Goal: Task Accomplishment & Management: Use online tool/utility

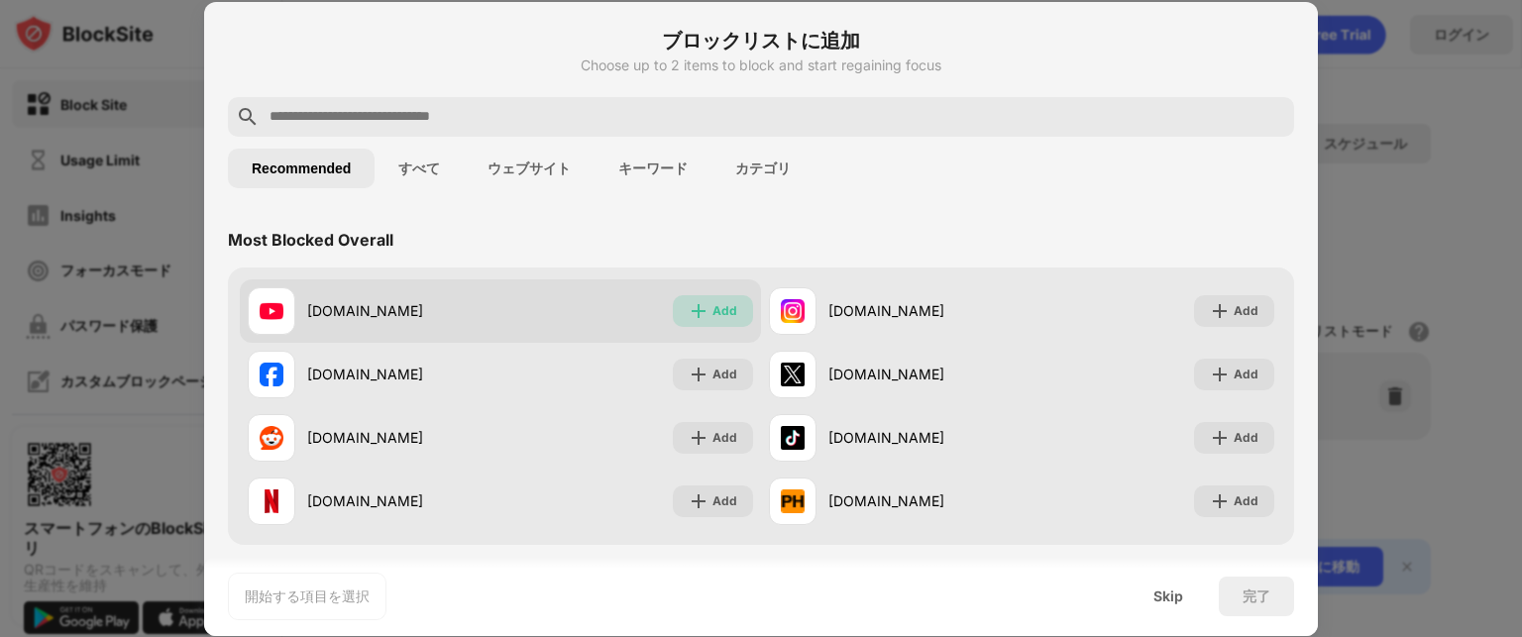
click at [721, 308] on div "Add" at bounding box center [724, 311] width 25 height 20
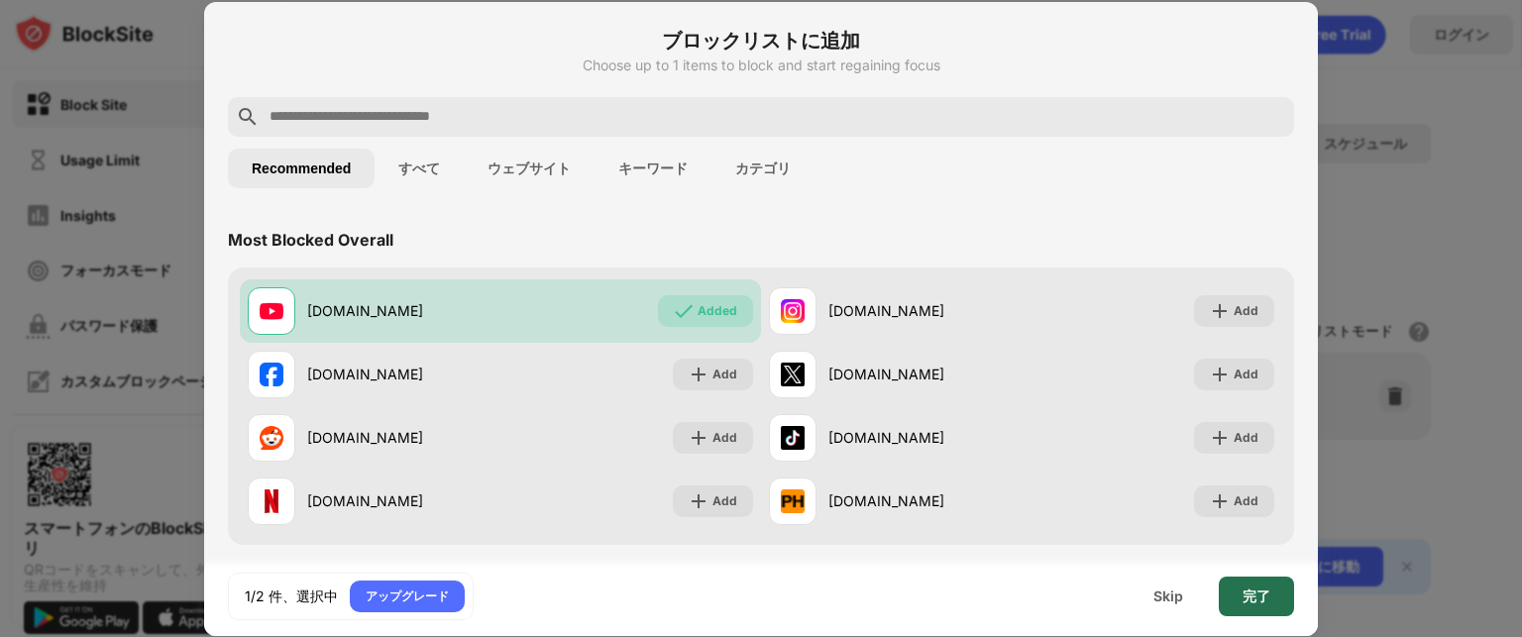
click at [1240, 602] on div "完了" at bounding box center [1255, 597] width 75 height 40
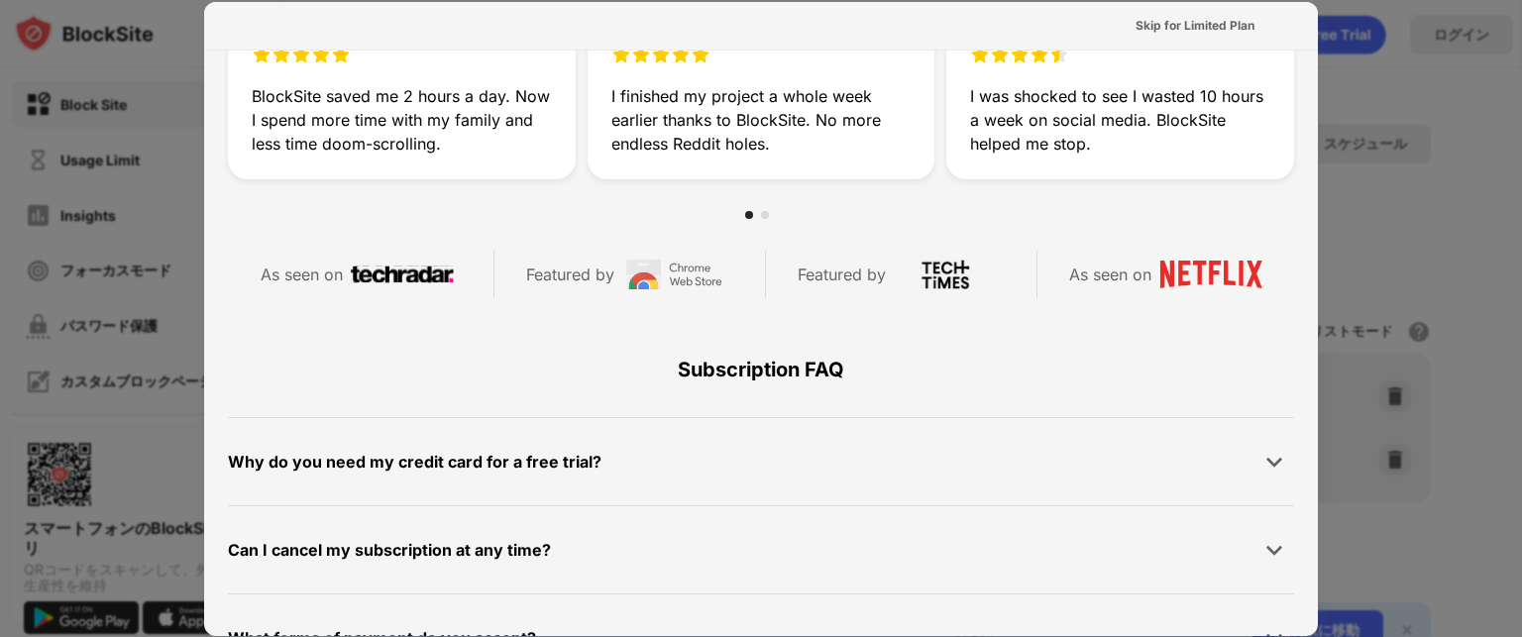
scroll to position [688, 0]
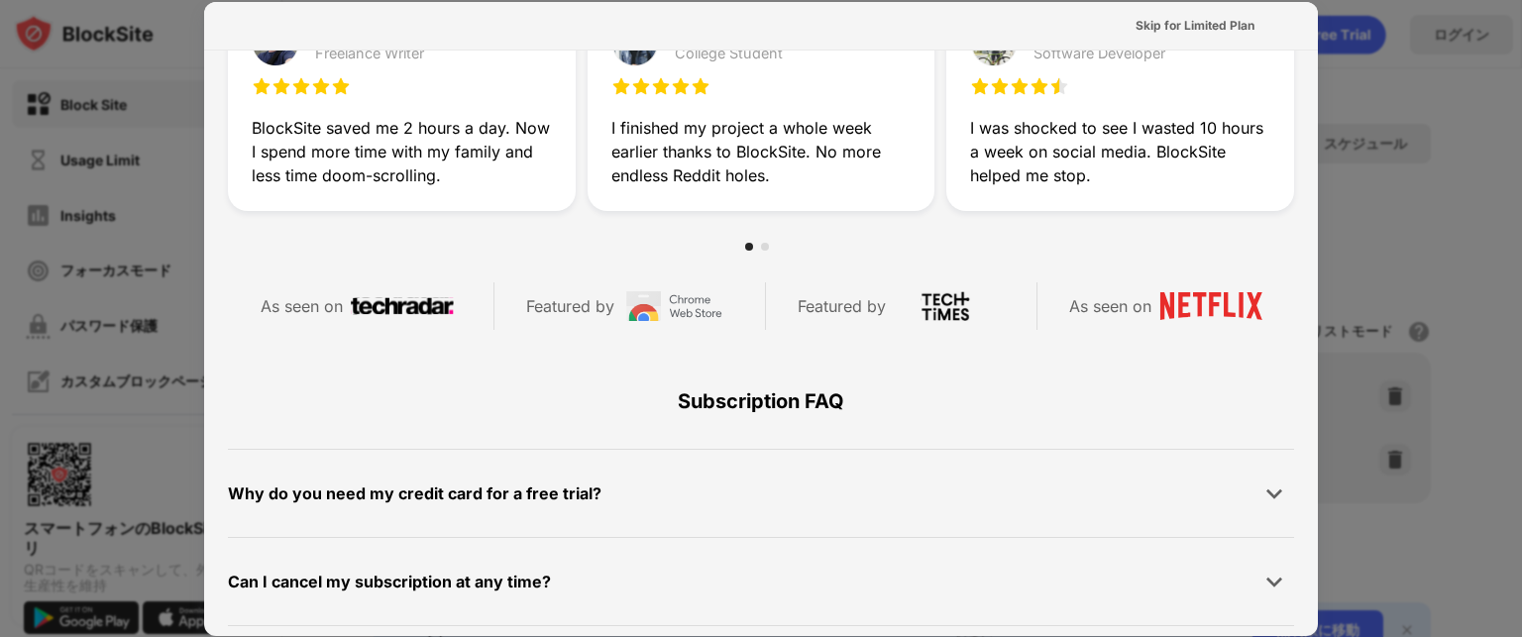
click at [1456, 102] on div at bounding box center [761, 318] width 1522 height 637
click at [1210, 25] on div "Skip for Limited Plan" at bounding box center [1194, 26] width 119 height 20
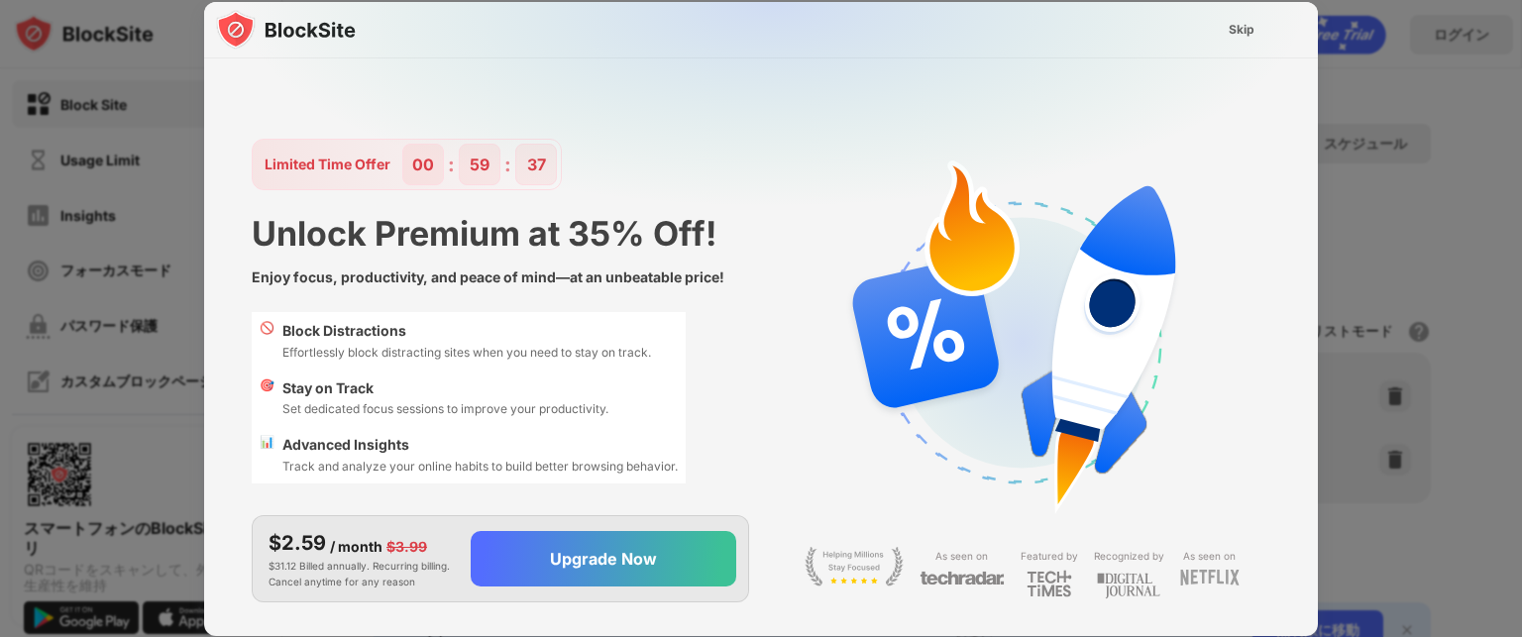
scroll to position [0, 0]
click at [1222, 31] on div "Skip" at bounding box center [1241, 30] width 57 height 32
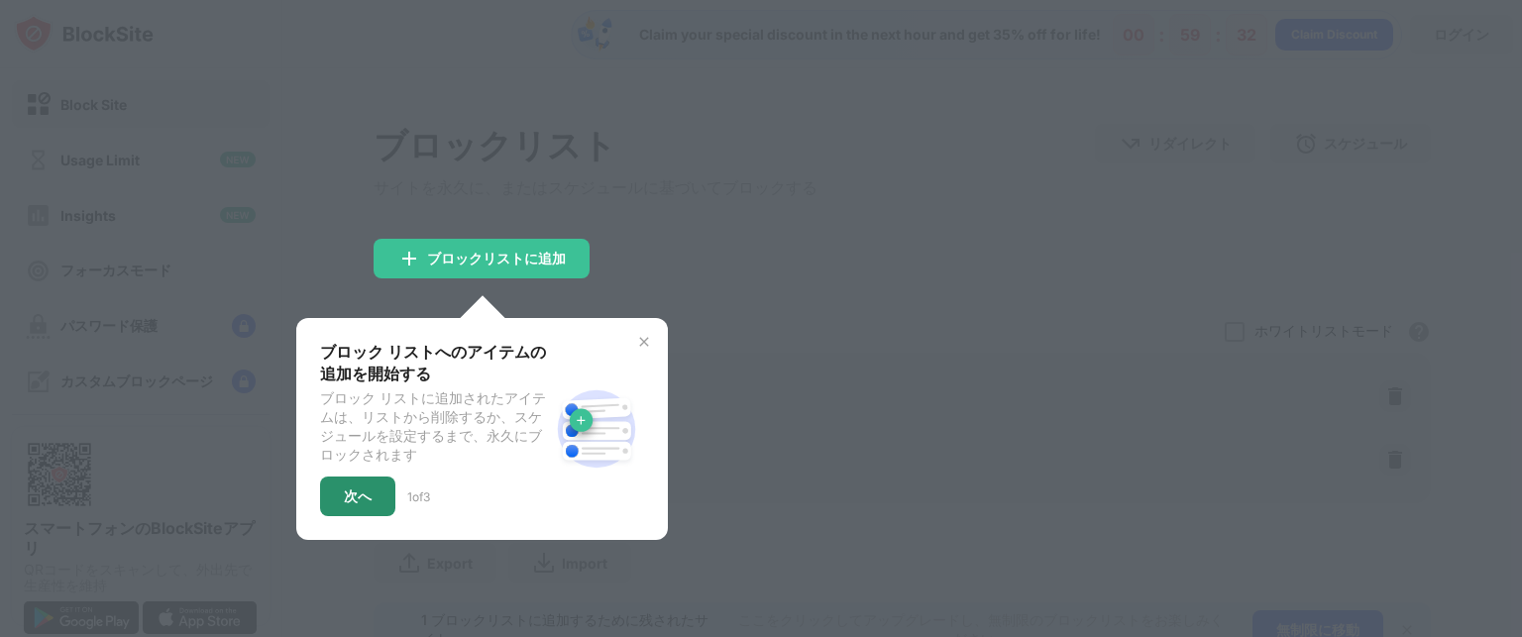
click at [366, 499] on div "次へ" at bounding box center [358, 496] width 28 height 16
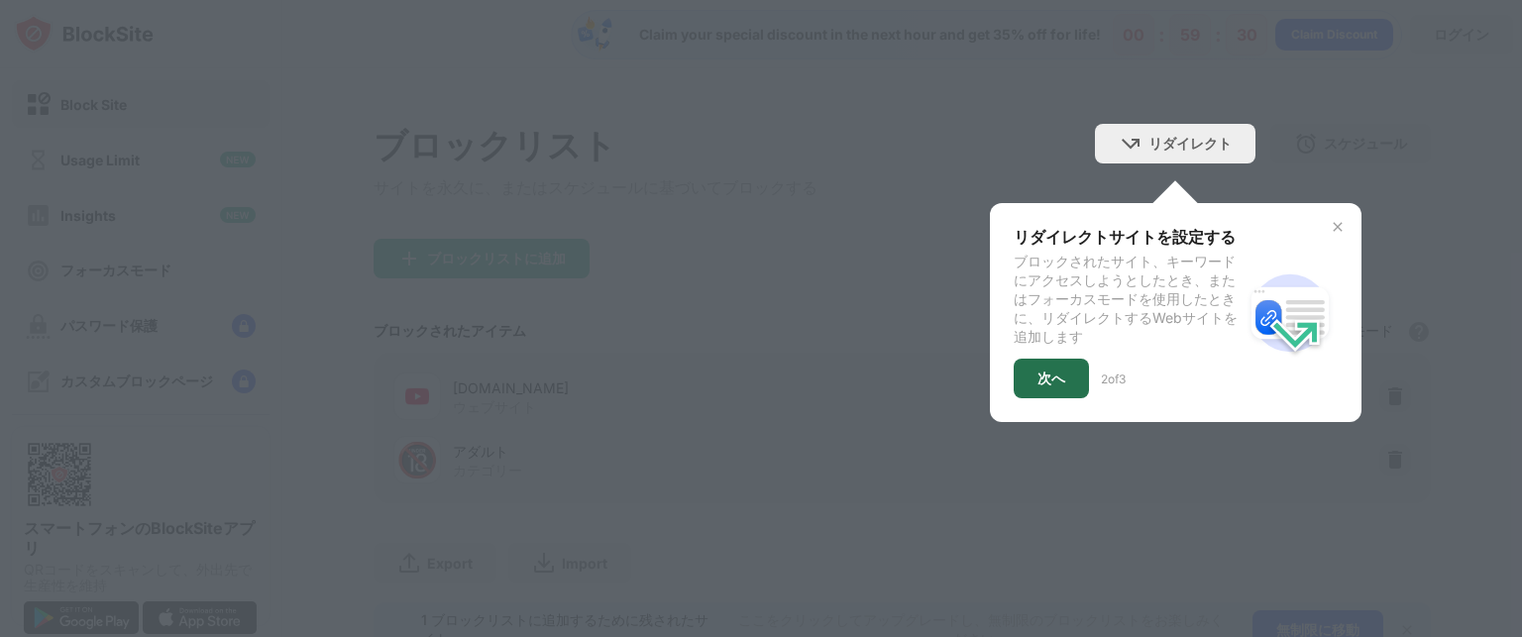
click at [1023, 370] on div "次へ" at bounding box center [1050, 379] width 75 height 40
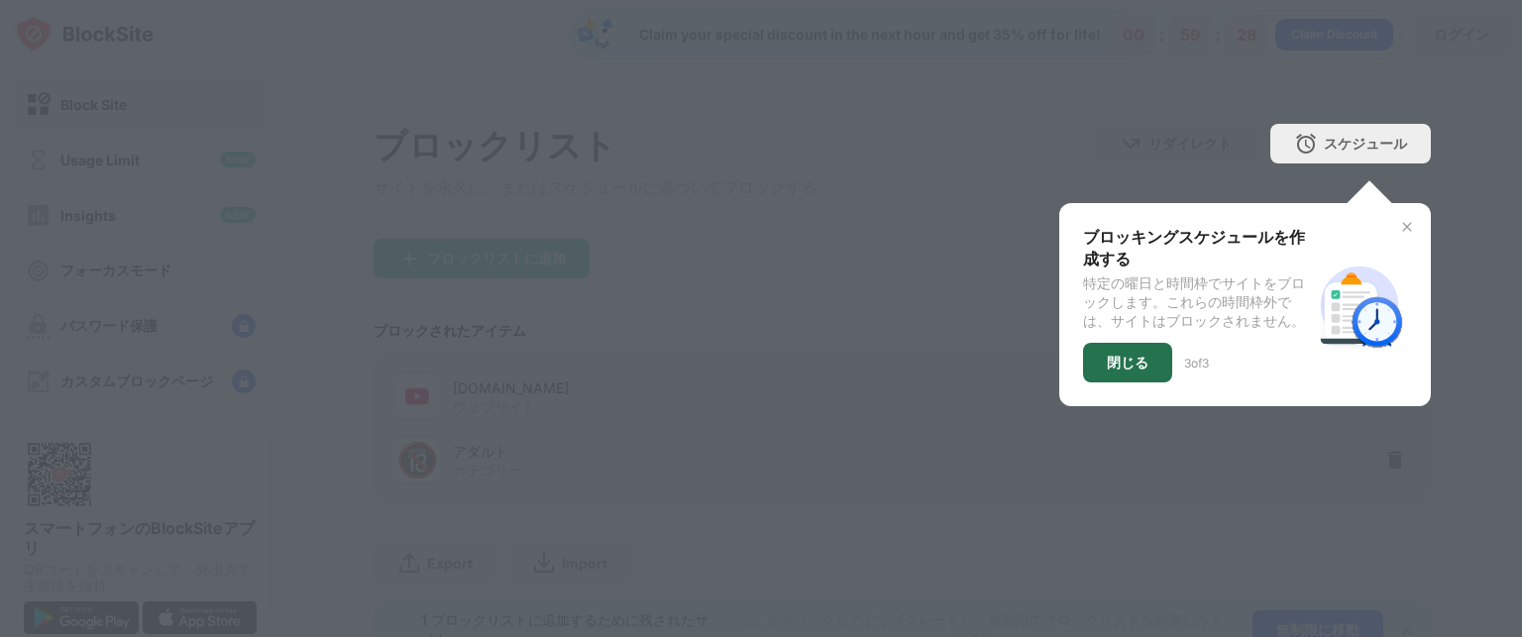
click at [1083, 373] on div "閉じる" at bounding box center [1127, 363] width 89 height 40
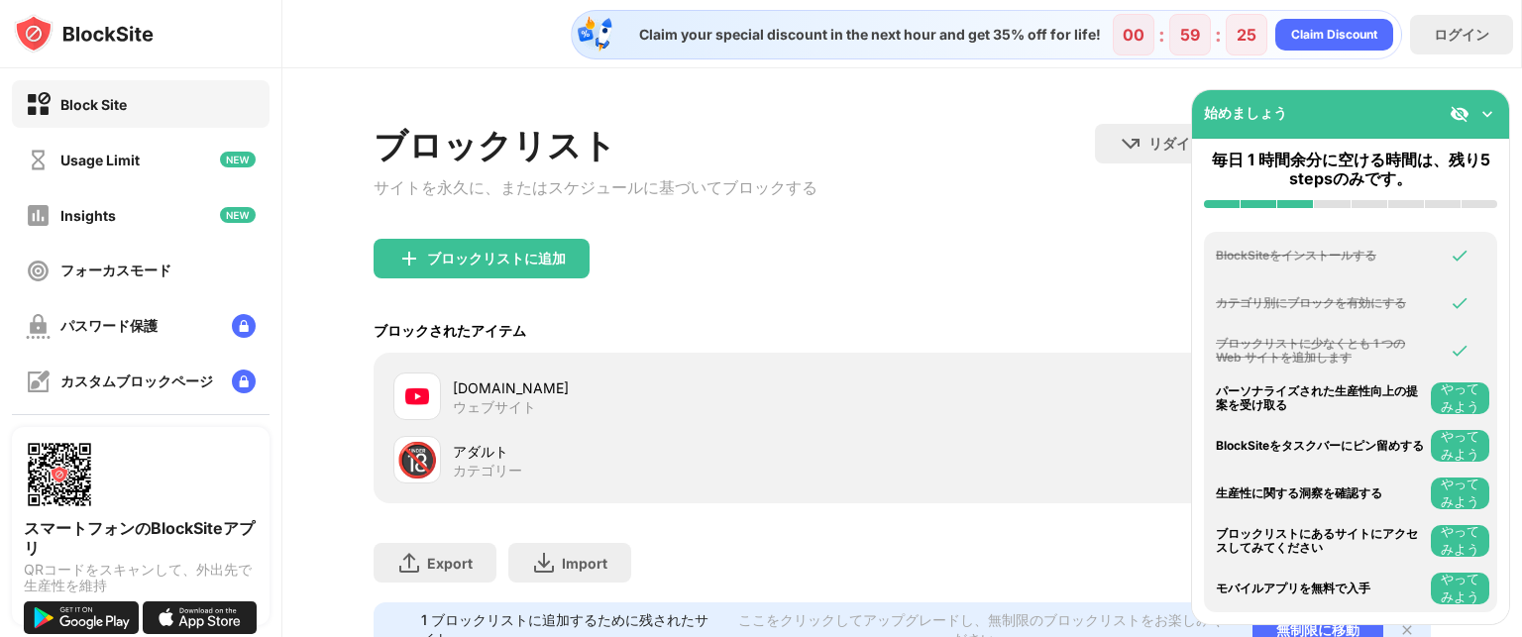
click at [1487, 122] on img at bounding box center [1487, 114] width 20 height 20
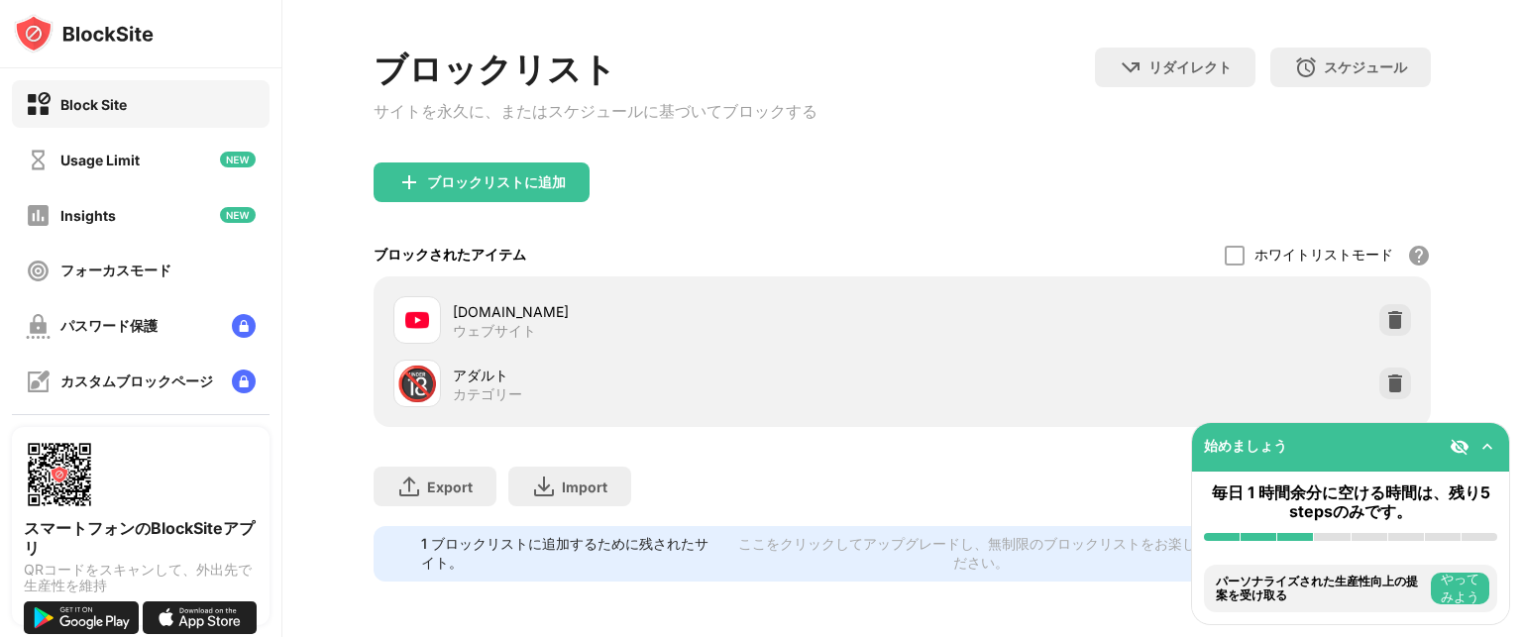
scroll to position [95, 0]
